Goal: Navigation & Orientation: Find specific page/section

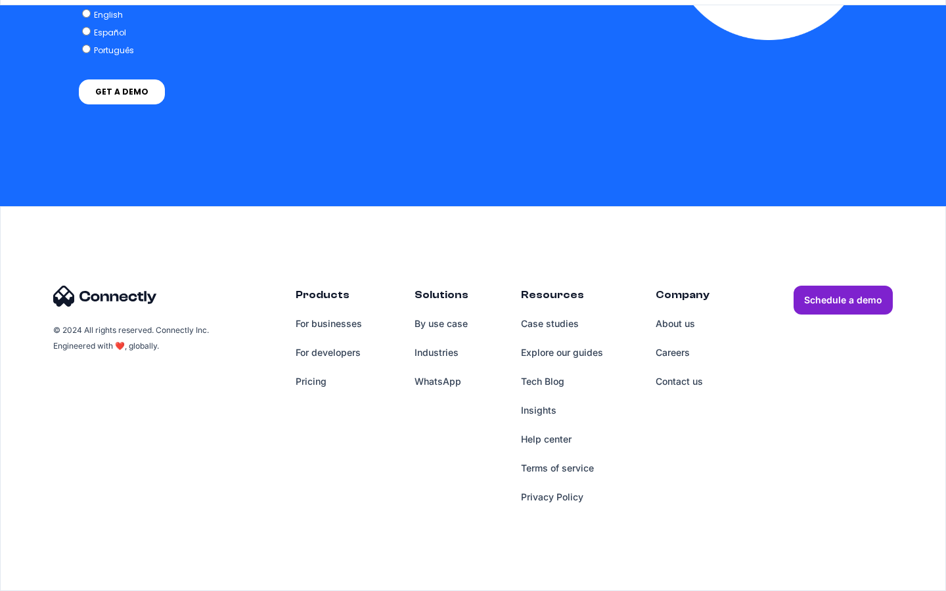
scroll to position [3346, 0]
